Goal: Transaction & Acquisition: Purchase product/service

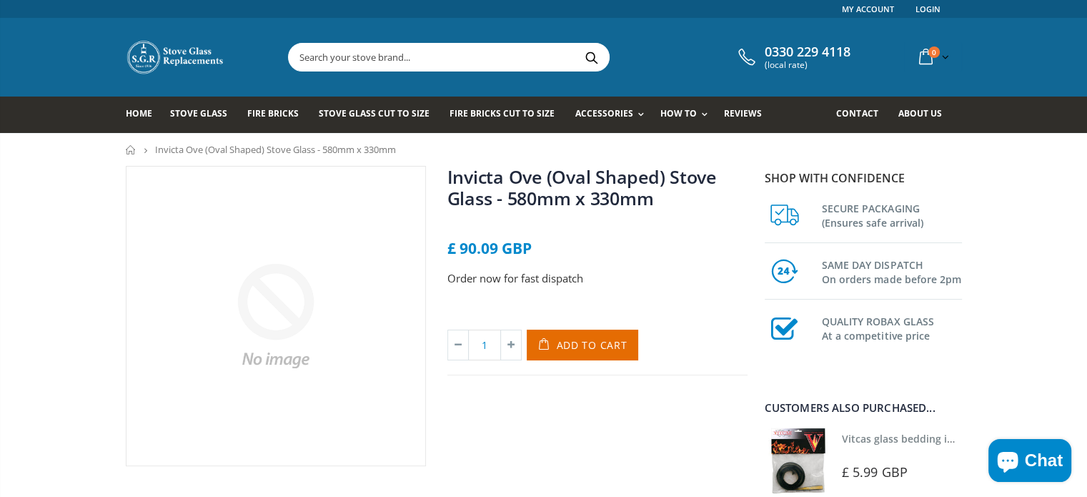
click at [567, 179] on link "Invicta Ove (Oval Shaped) Stove Glass - 580mm x 330mm" at bounding box center [581, 187] width 269 height 46
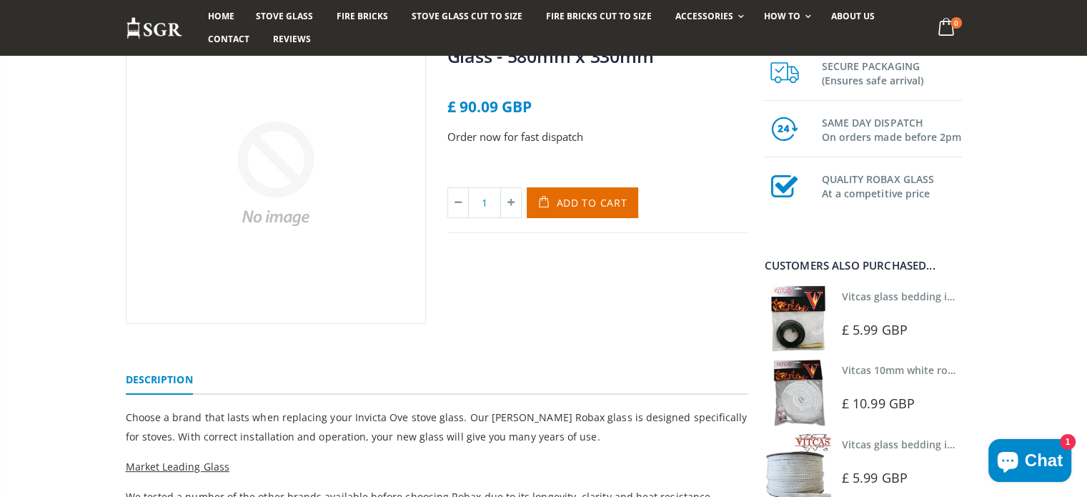
scroll to position [146, 0]
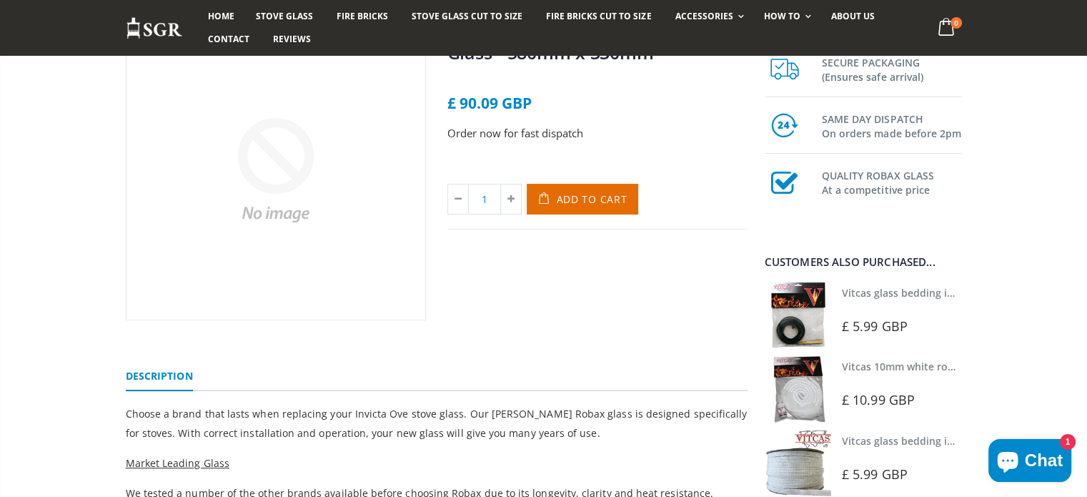
click at [884, 291] on link "Vitcas glass bedding in tape - 2mm x 10mm x 2 meters" at bounding box center [975, 293] width 266 height 14
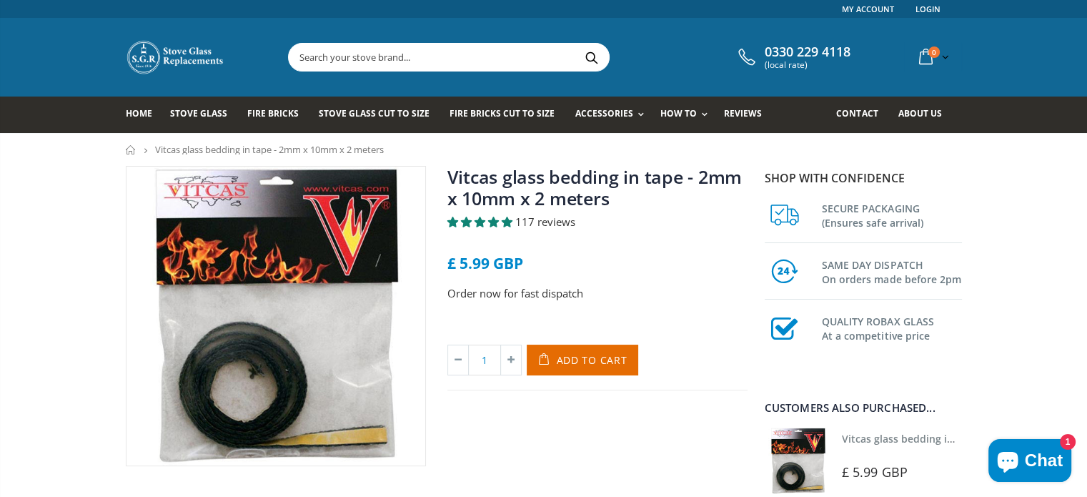
click at [776, 213] on icon at bounding box center [782, 217] width 36 height 36
